Goal: Find specific page/section: Find specific page/section

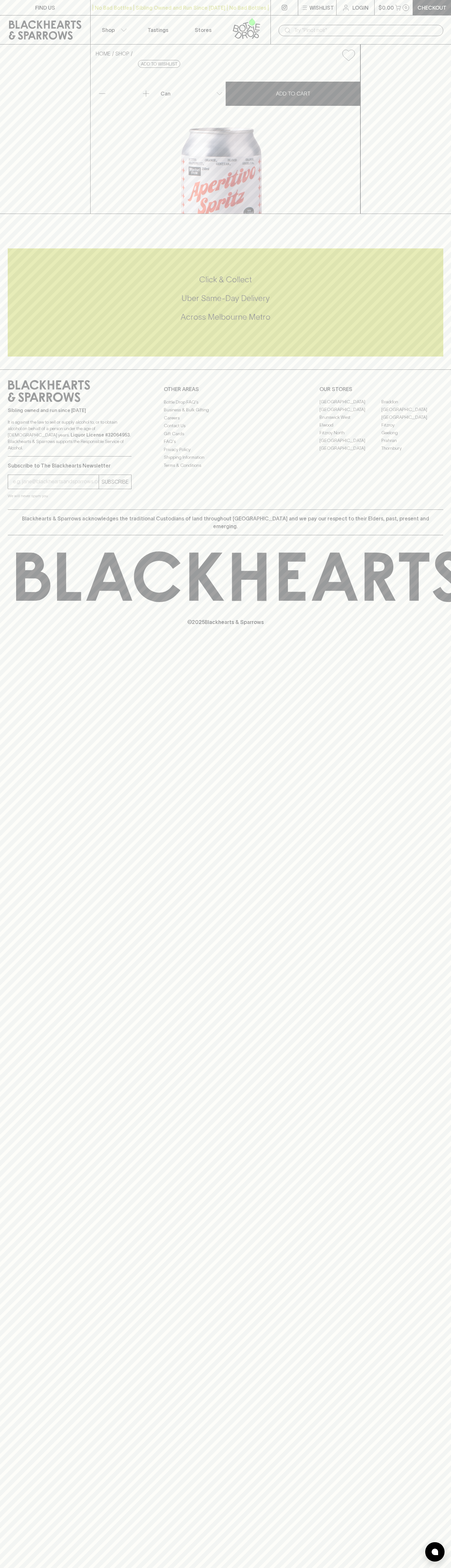
click at [35, 9] on p "FIND US" at bounding box center [46, 8] width 20 height 8
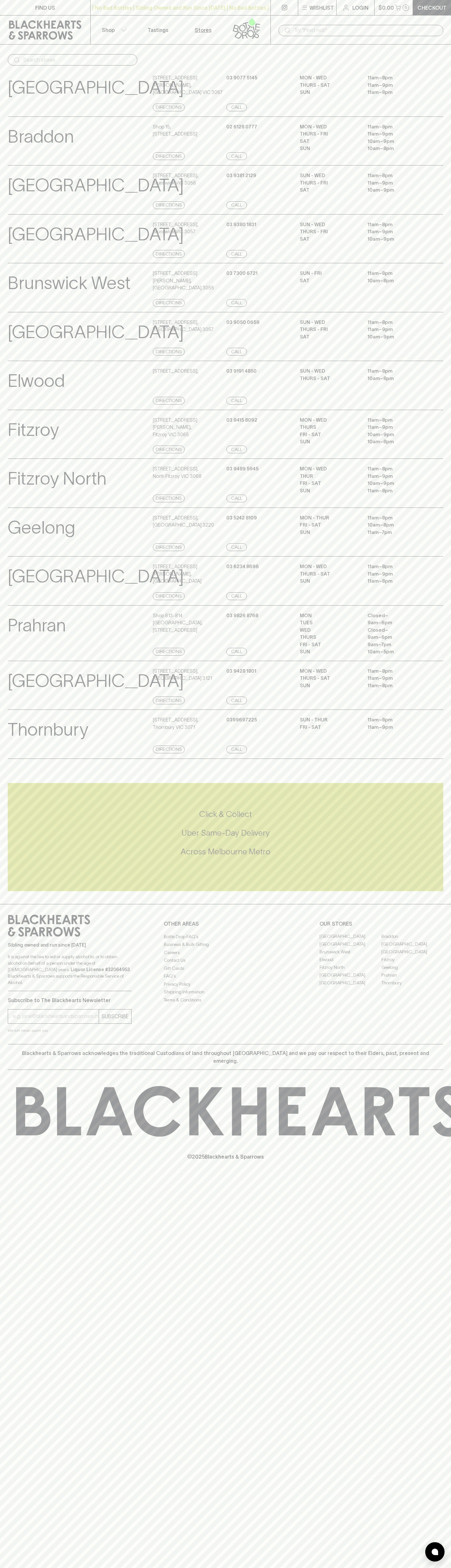
click at [442, 705] on div "MON - WED 11am – 8pm THURS - SAT 11am – 9pm SUN 11am – 8pm" at bounding box center [371, 686] width 144 height 37
click at [73, 1567] on html "FIND US | No Bad Bottles | Sibling Owned and Run Since [DATE] | No Bad Bottles …" at bounding box center [225, 784] width 451 height 1568
click at [27, 345] on p "[GEOGRAPHIC_DATA]" at bounding box center [96, 332] width 176 height 27
